Goal: Find specific page/section: Find specific page/section

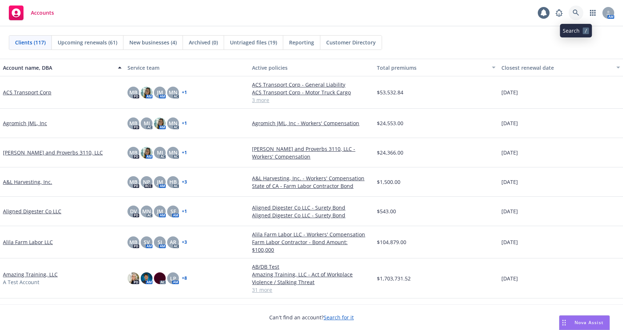
click at [573, 11] on icon at bounding box center [576, 13] width 7 height 7
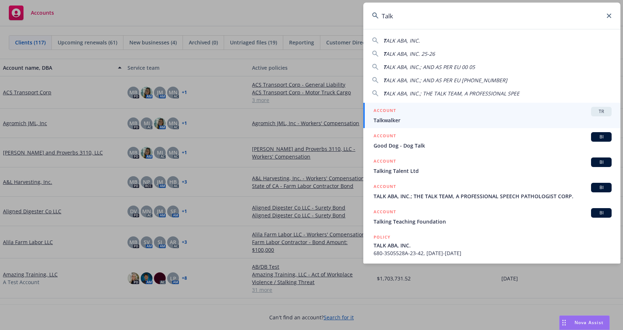
click at [386, 39] on span "T" at bounding box center [384, 40] width 3 height 7
type input "TALK ABA, INC."
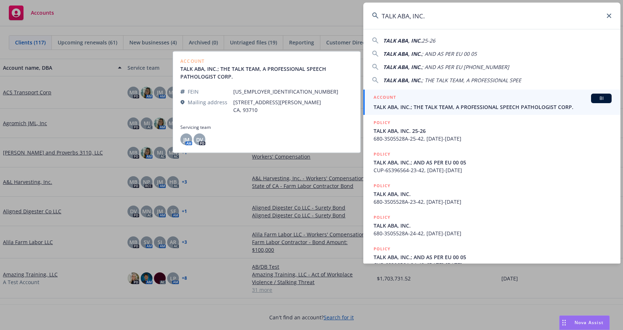
click at [400, 105] on span "TALK ABA, INC.; THE TALK TEAM, A PROFESSIONAL SPEECH PATHOLOGIST CORP." at bounding box center [493, 107] width 238 height 8
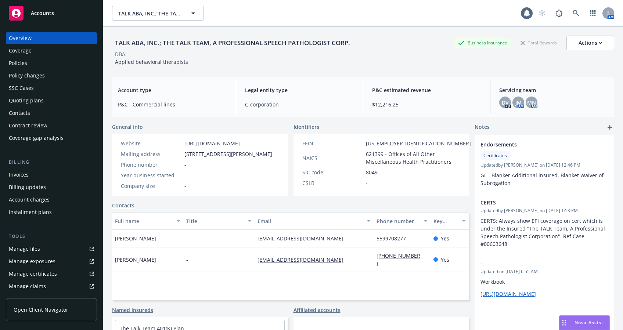
click at [21, 60] on div "Policies" at bounding box center [18, 63] width 18 height 12
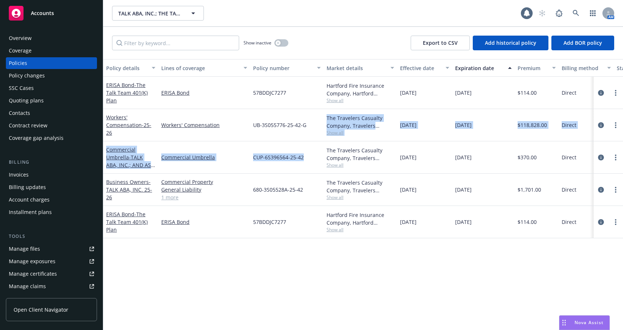
drag, startPoint x: 317, startPoint y: 159, endPoint x: 305, endPoint y: 124, distance: 37.0
click at [305, 124] on div "ERISA Bond - The Talk Team 401(K) Plan ERISA Bond 57BDDJC7277 Hartford Fire Ins…" at bounding box center [457, 150] width 709 height 147
click at [305, 124] on span "UB-3S055776-25-42-G" at bounding box center [279, 125] width 53 height 8
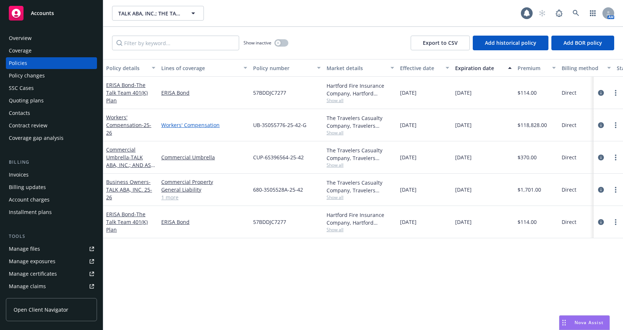
click at [245, 123] on link "Workers' Compensation" at bounding box center [204, 125] width 86 height 8
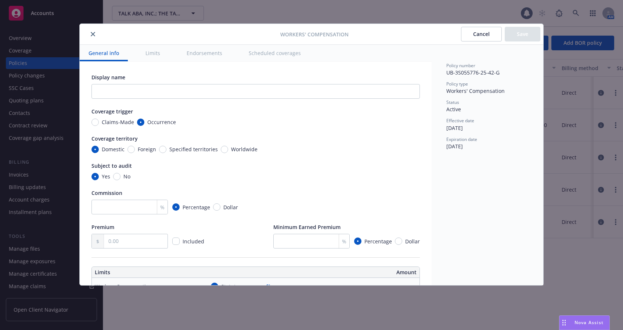
click at [89, 35] on button "close" at bounding box center [93, 34] width 9 height 9
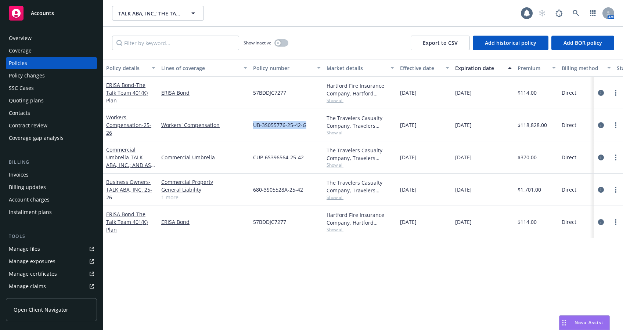
drag, startPoint x: 247, startPoint y: 126, endPoint x: 307, endPoint y: 125, distance: 59.2
click at [307, 125] on div "Workers' Compensation - 25-26 Workers' Compensation UB-3S055776-25-42-G The Tra…" at bounding box center [457, 125] width 709 height 32
copy div "UB-3S055776-25-42-G"
click at [616, 125] on circle "more" at bounding box center [615, 125] width 1 height 1
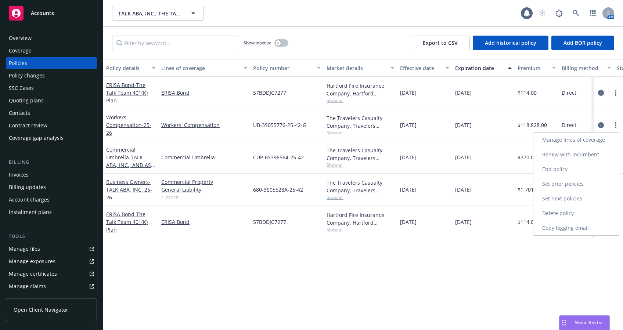
click at [555, 229] on link "Copy logging email" at bounding box center [577, 228] width 86 height 15
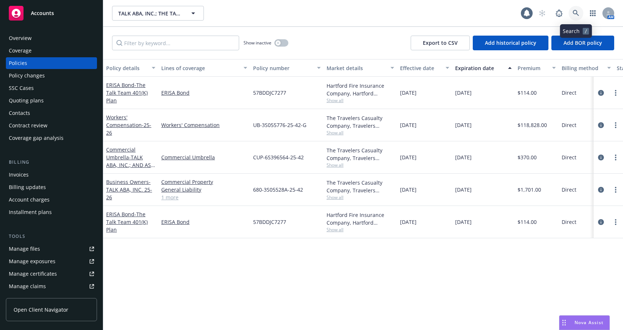
click at [576, 12] on icon at bounding box center [576, 13] width 7 height 7
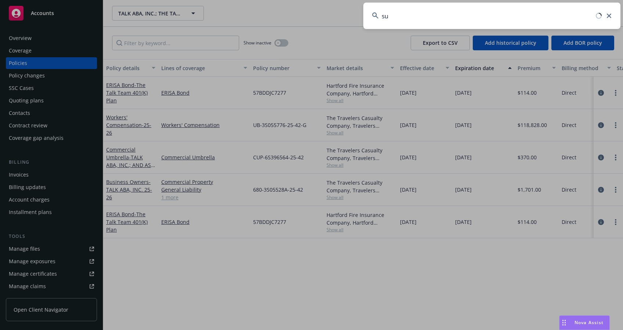
type input "s"
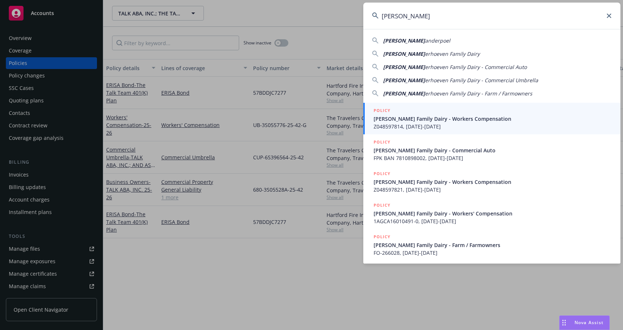
click at [442, 56] on span "erhoeven Family Dairy" at bounding box center [452, 53] width 55 height 7
type input "[PERSON_NAME] Family Dairy"
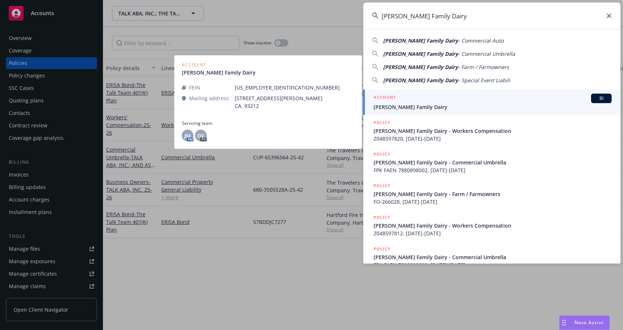
click at [390, 105] on span "[PERSON_NAME] Family Dairy" at bounding box center [493, 107] width 238 height 8
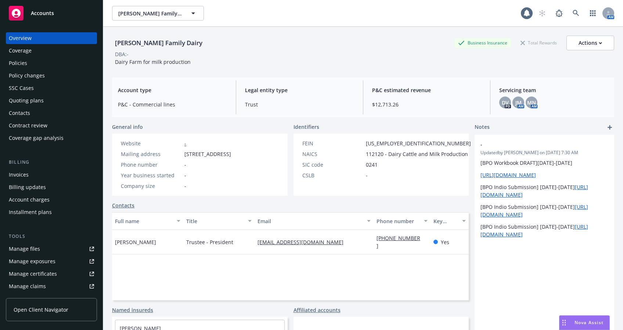
click at [255, 69] on div "[PERSON_NAME] Family Dairy Business Insurance Total Rewards Actions DBA: - Dair…" at bounding box center [363, 49] width 503 height 45
click at [20, 65] on div "Policies" at bounding box center [18, 63] width 18 height 12
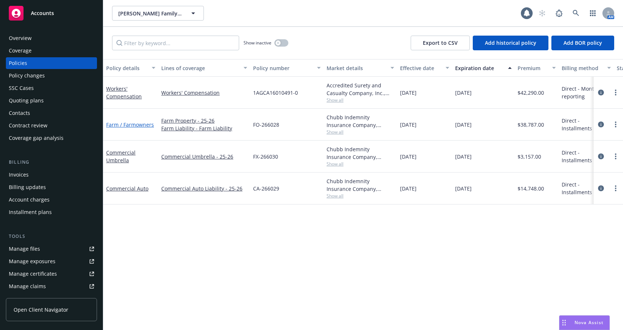
click at [129, 122] on link "Farm / Farmowners" at bounding box center [130, 124] width 48 height 7
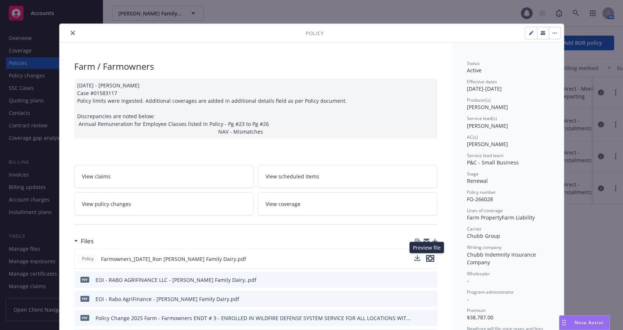
click at [427, 256] on icon "preview file" at bounding box center [430, 258] width 7 height 5
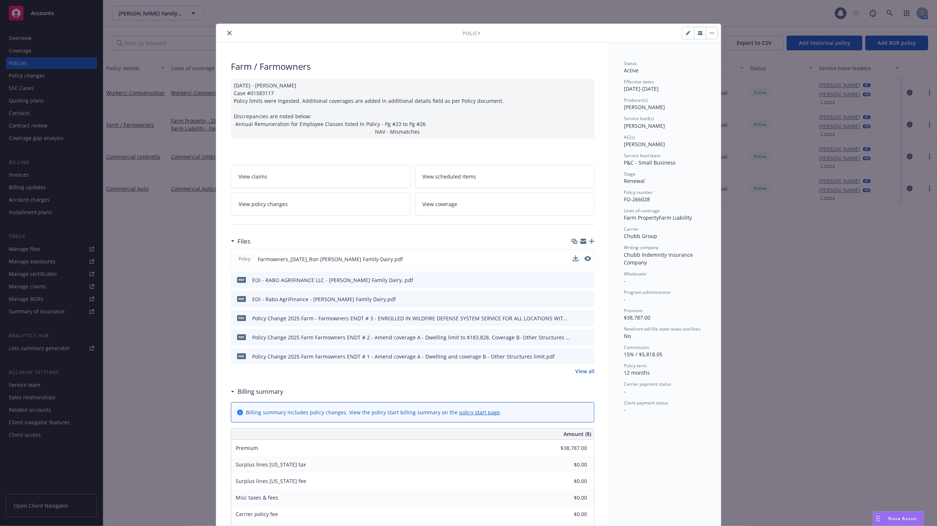
click at [227, 35] on icon "close" at bounding box center [229, 33] width 4 height 4
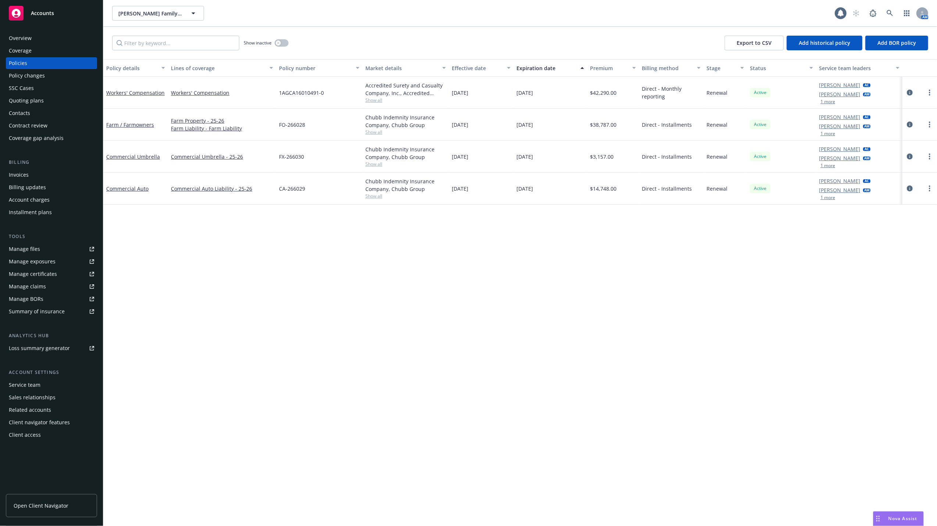
click at [24, 36] on div "Overview" at bounding box center [20, 38] width 23 height 12
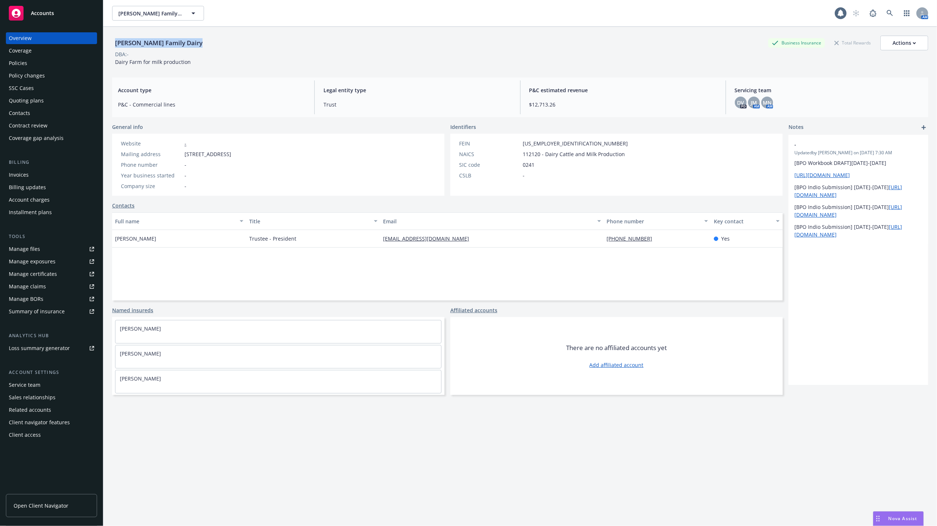
drag, startPoint x: 199, startPoint y: 46, endPoint x: 115, endPoint y: 42, distance: 84.6
click at [115, 42] on div "[PERSON_NAME] Family Dairy" at bounding box center [158, 43] width 93 height 10
copy div "[PERSON_NAME] Family Dairy"
click at [623, 15] on icon at bounding box center [890, 13] width 7 height 7
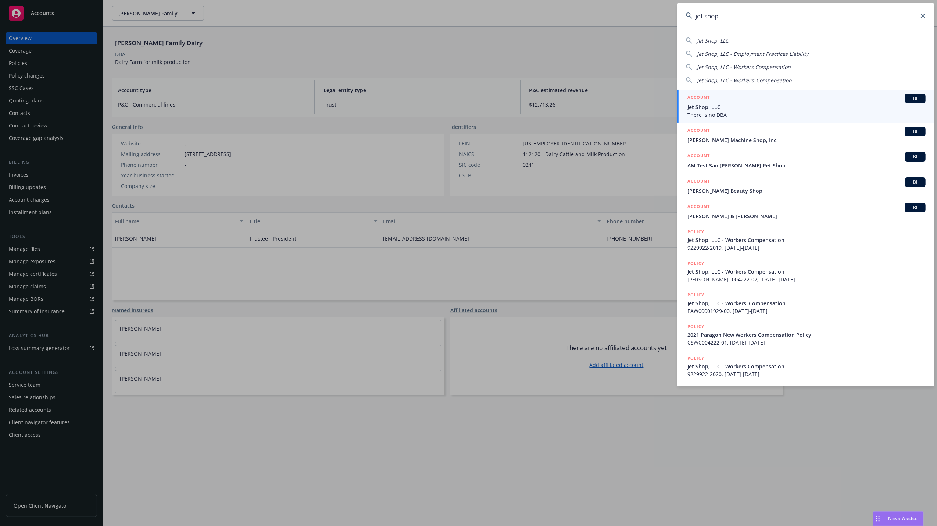
type input "jet shop"
click at [623, 111] on span "There is no DBA" at bounding box center [806, 115] width 238 height 8
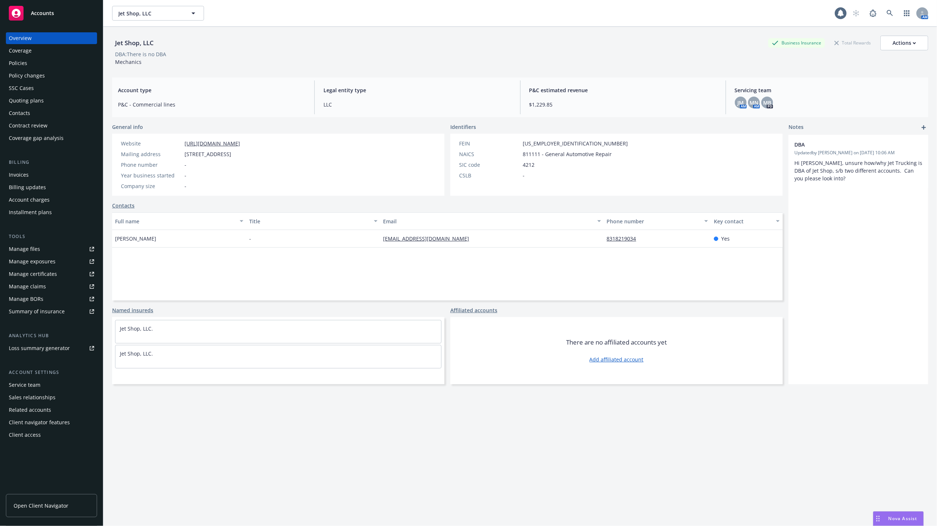
click at [16, 59] on div "Policies" at bounding box center [18, 63] width 18 height 12
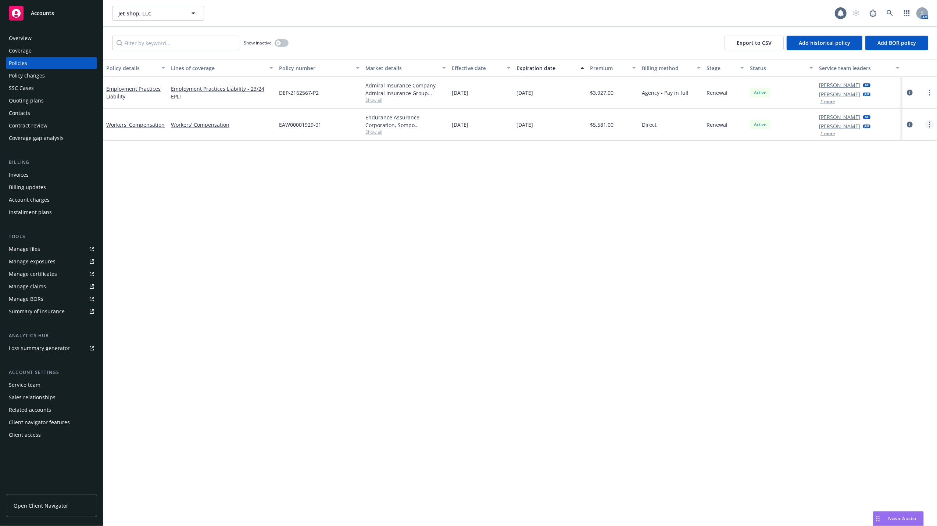
click at [623, 122] on link "more" at bounding box center [929, 124] width 9 height 9
click at [623, 226] on link "Copy logging email" at bounding box center [890, 228] width 86 height 15
click at [18, 111] on div "Contacts" at bounding box center [19, 113] width 21 height 12
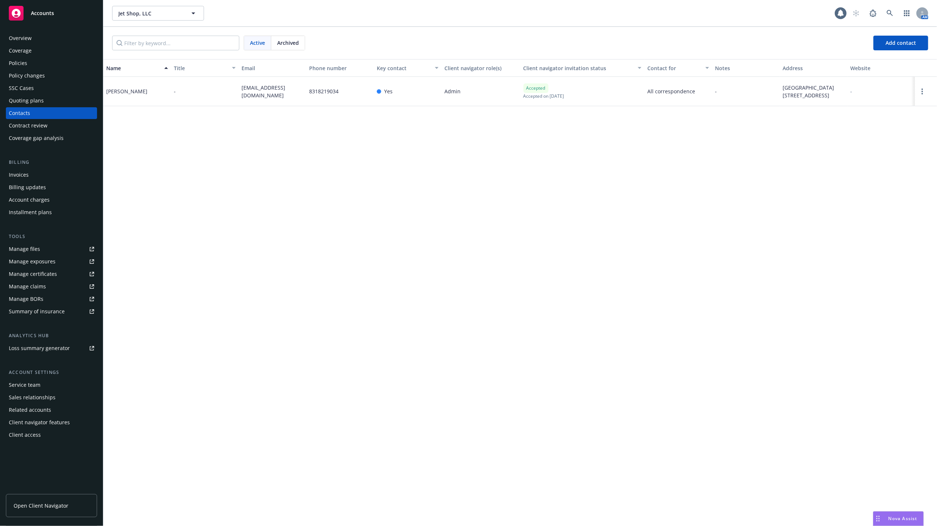
click at [21, 174] on div "Invoices" at bounding box center [19, 175] width 20 height 12
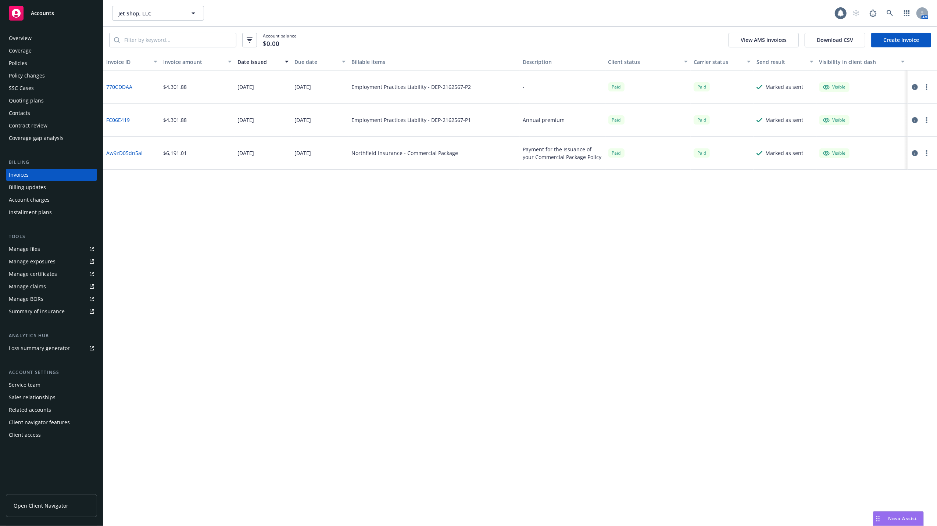
click at [30, 64] on div "Policies" at bounding box center [51, 63] width 85 height 12
